Goal: Task Accomplishment & Management: Manage account settings

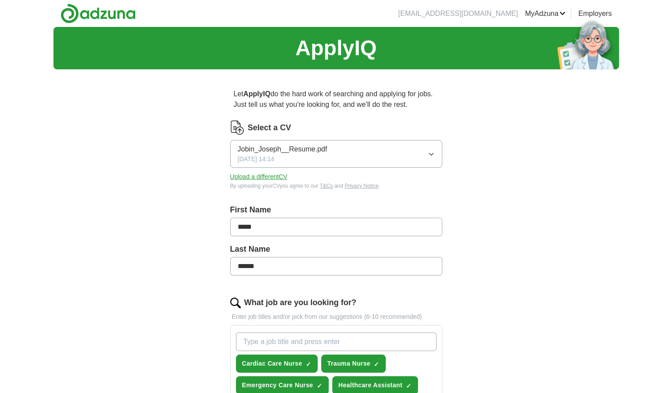
click at [429, 152] on icon "button" at bounding box center [431, 154] width 7 height 7
click at [274, 179] on button "Upload a different CV" at bounding box center [258, 176] width 57 height 9
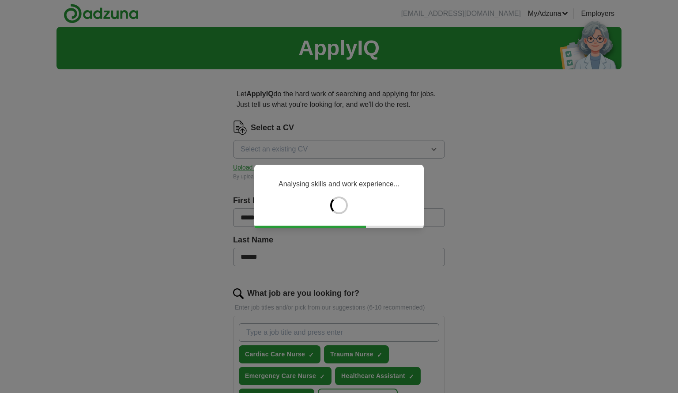
click at [375, 254] on div "Analysing skills and work experience..." at bounding box center [339, 196] width 678 height 393
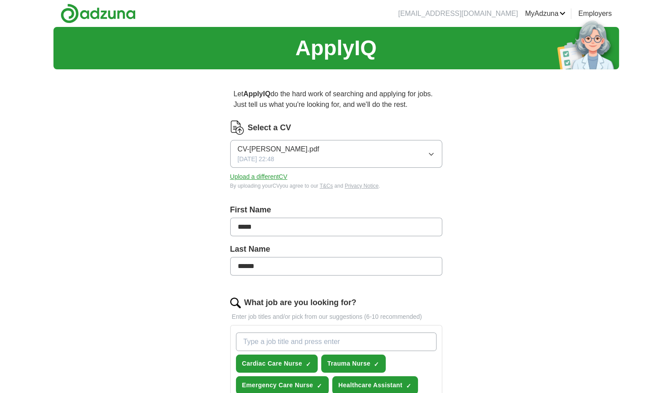
click at [294, 186] on div "By uploading your CV you agree to our T&Cs and Privacy Notice ." at bounding box center [336, 186] width 212 height 8
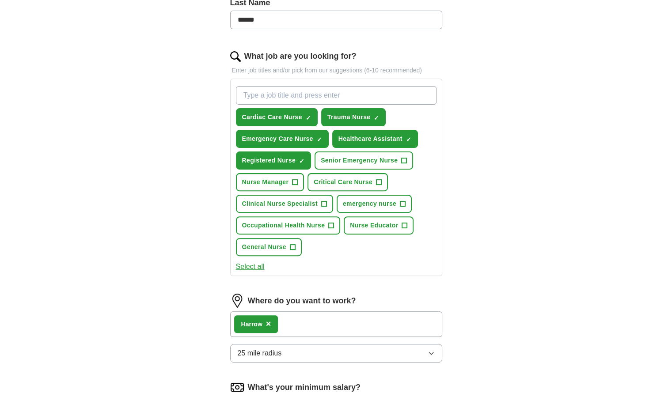
scroll to position [247, 0]
click at [314, 96] on input "What job are you looking for?" at bounding box center [336, 95] width 201 height 19
type input "HEALTHCARE ASSISTANT"
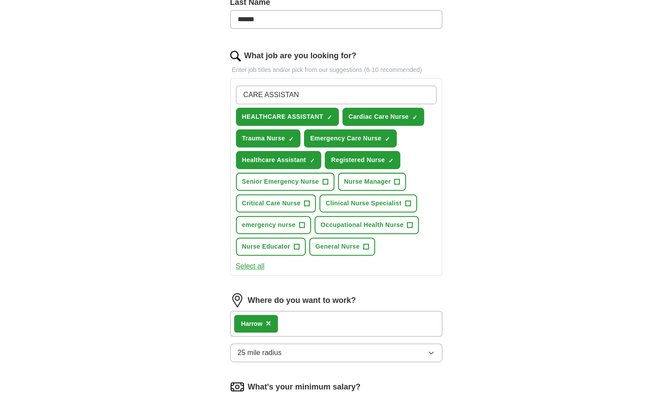
type input "CARE ASSISTANT"
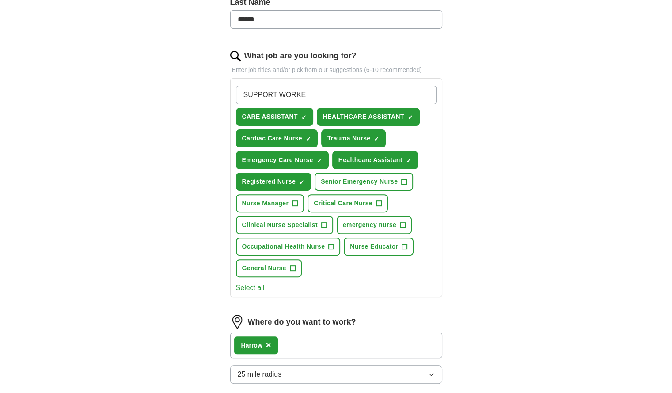
type input "SUPPORT WORKER"
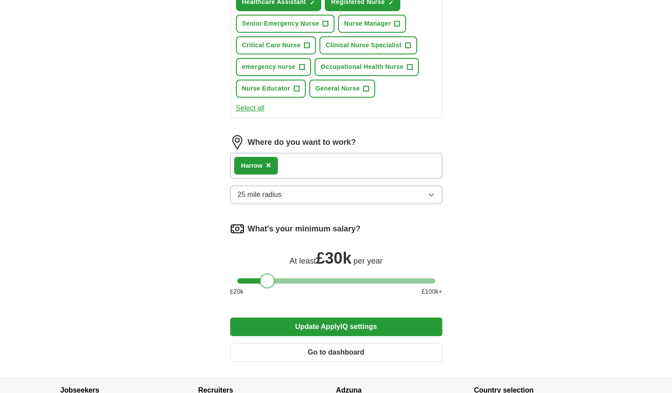
scroll to position [505, 0]
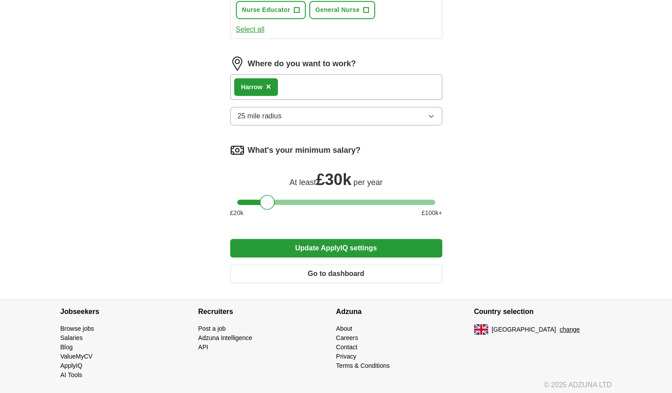
click at [334, 246] on button "Update ApplyIQ settings" at bounding box center [336, 248] width 212 height 19
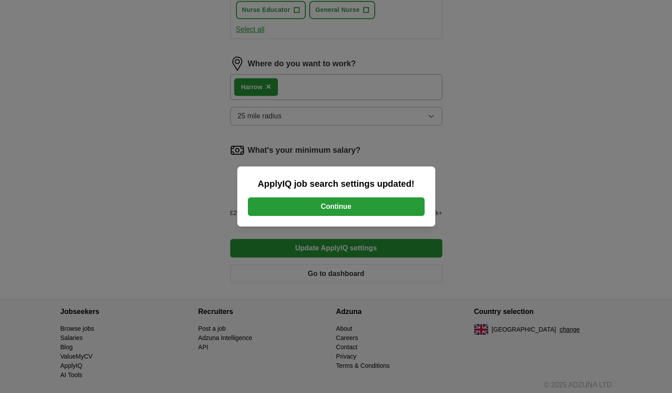
click at [345, 210] on button "Continue" at bounding box center [336, 206] width 177 height 19
